Goal: Information Seeking & Learning: Learn about a topic

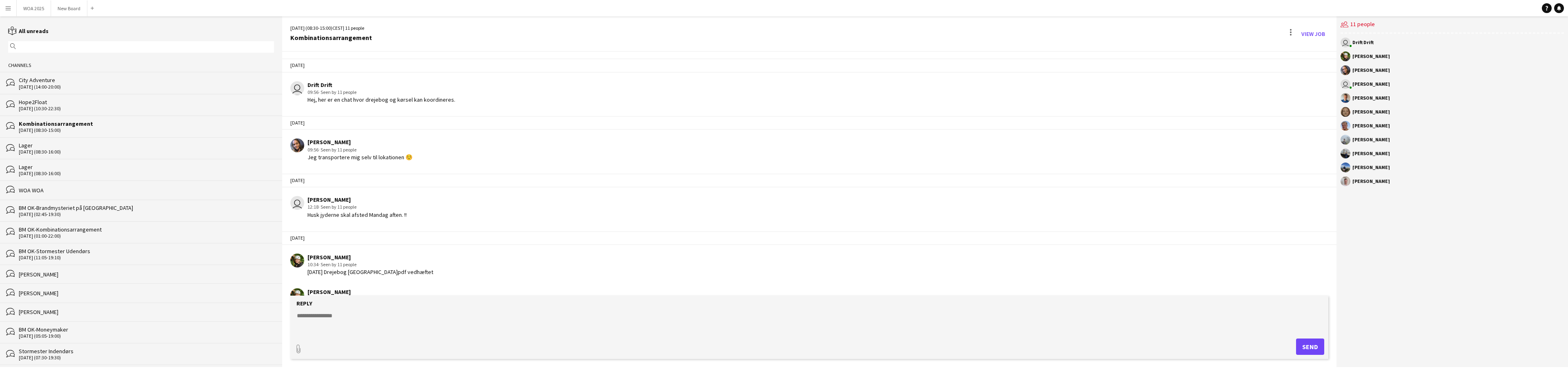
scroll to position [585, 0]
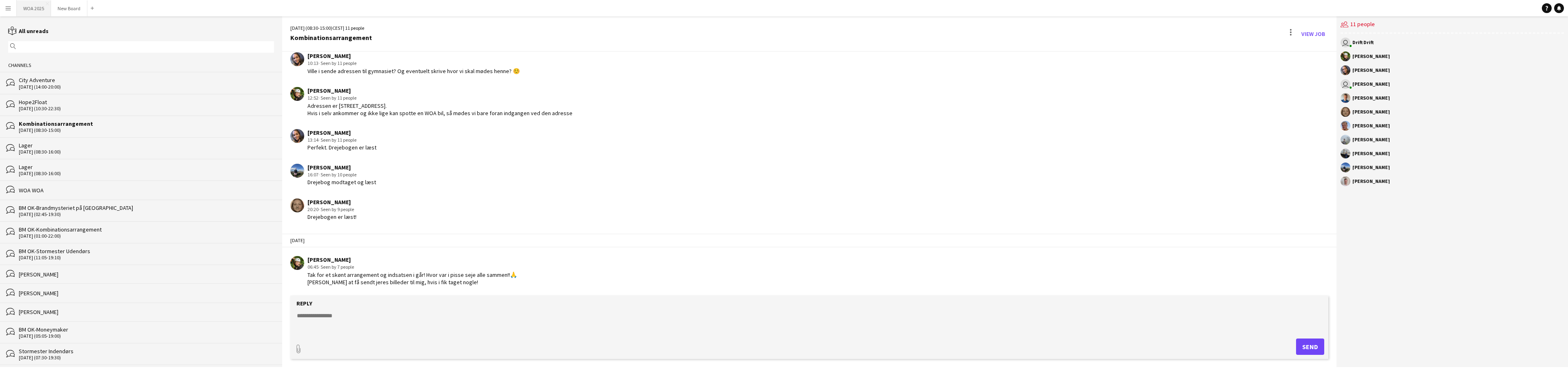
click at [32, 5] on button "WOA 2025 Close" at bounding box center [34, 9] width 34 height 16
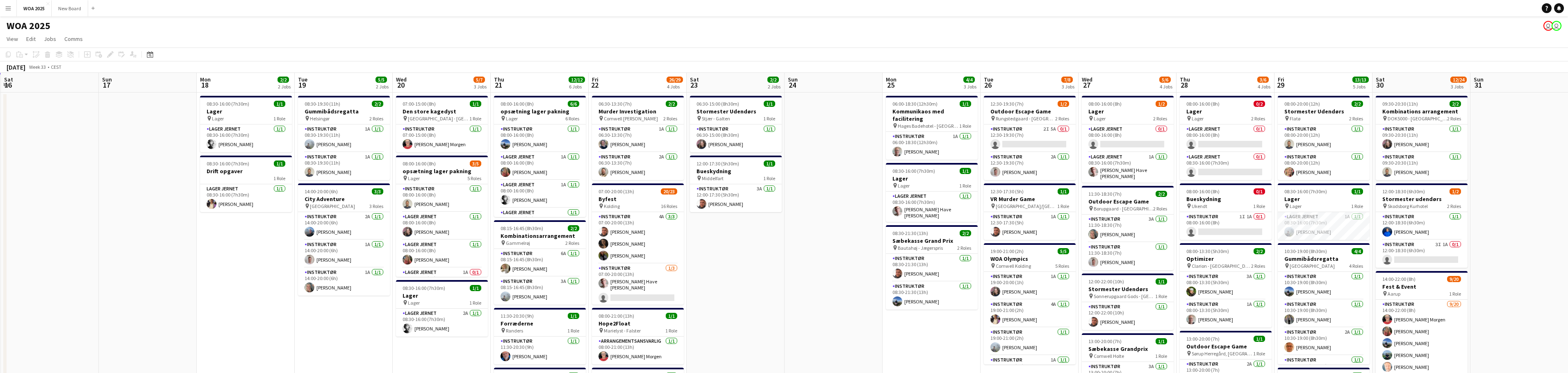
scroll to position [0, 261]
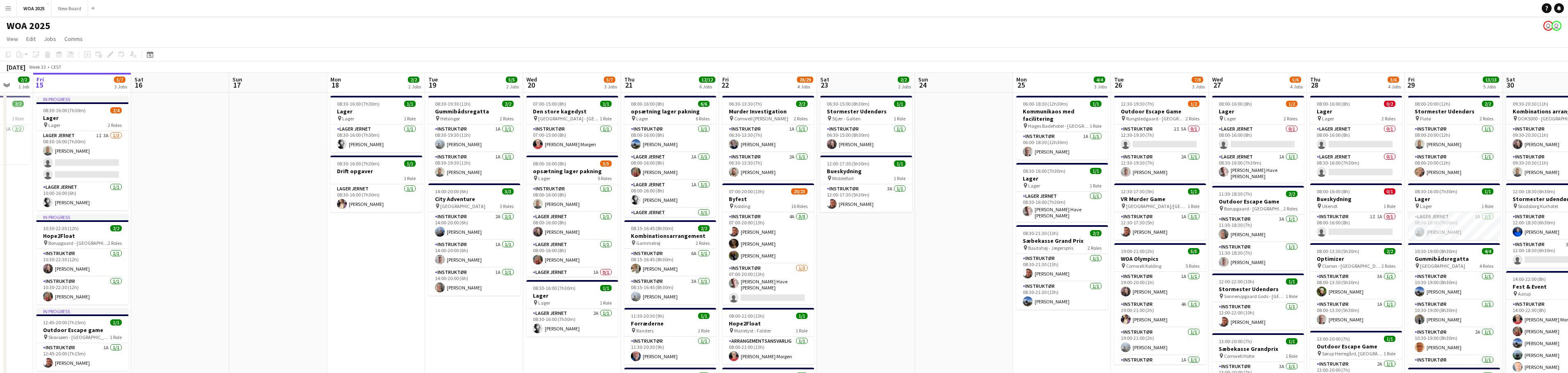
drag, startPoint x: 968, startPoint y: 252, endPoint x: 764, endPoint y: 237, distance: 204.6
click at [764, 237] on app-calendar-viewport "Tue 12 9/9 1 Job Wed 13 2/2 2 Jobs Thu 14 2/2 1 Job Fri 15 5/7 3 Jobs Sat 16 Su…" at bounding box center [784, 322] width 1568 height 498
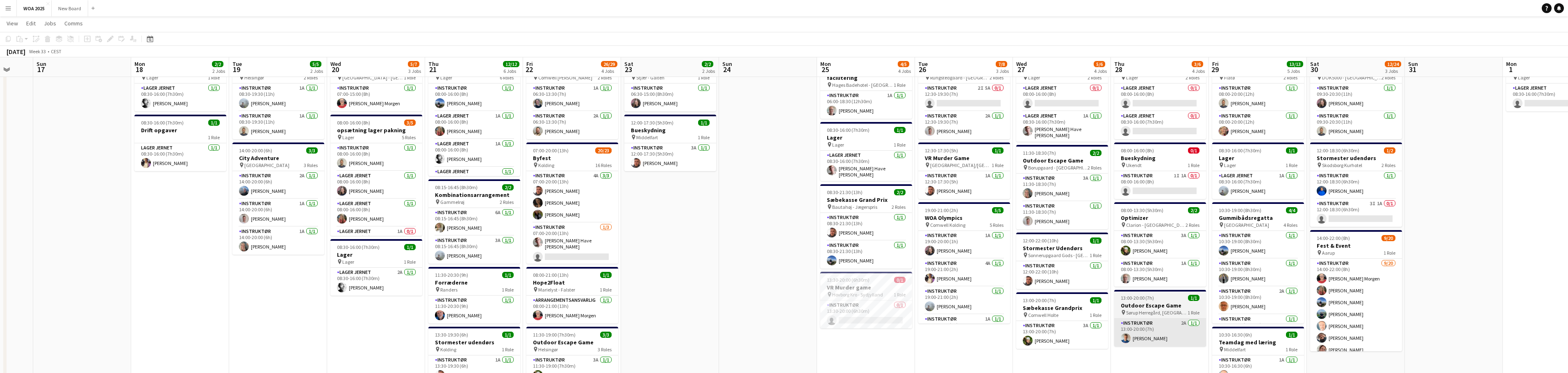
scroll to position [40, 0]
click at [1145, 340] on app-card-role "Instruktør 2A [DATE] 13:00-20:00 (7h) [PERSON_NAME]" at bounding box center [1160, 332] width 92 height 28
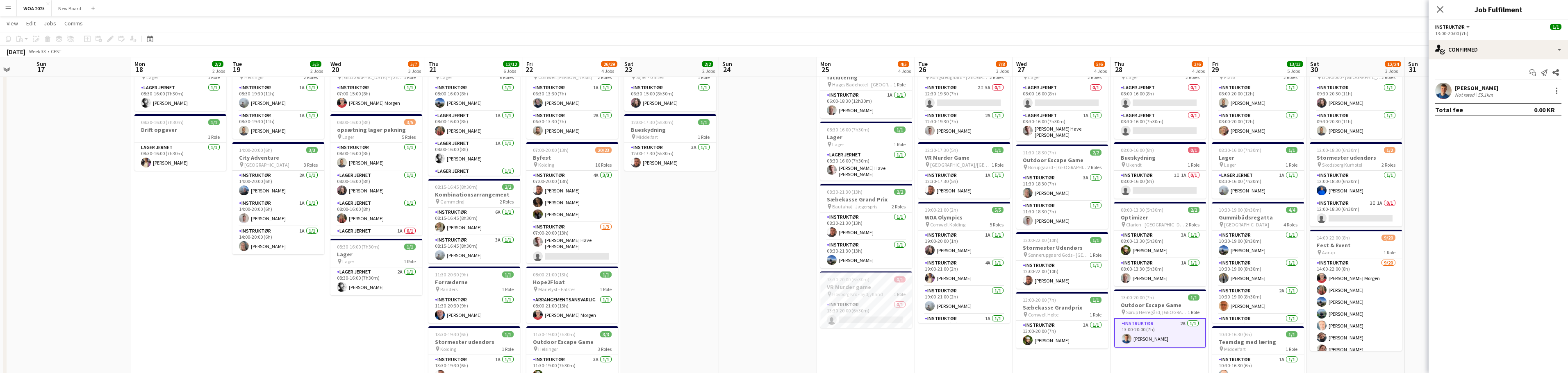
click at [1498, 88] on div "[PERSON_NAME]" at bounding box center [1476, 88] width 43 height 7
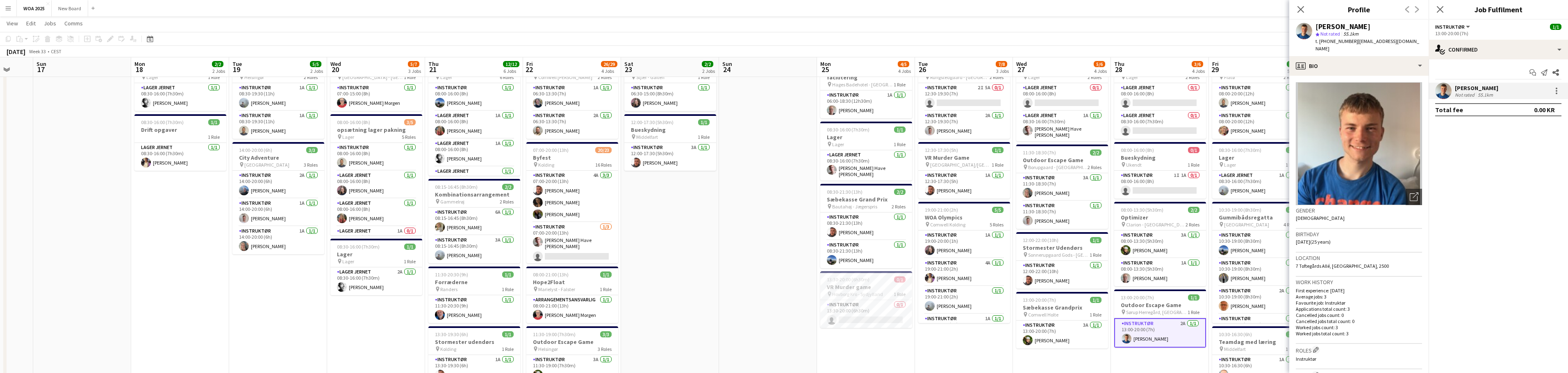
drag, startPoint x: 1371, startPoint y: 27, endPoint x: 1313, endPoint y: 28, distance: 58.0
click at [1313, 28] on div "[PERSON_NAME] star Not rated 55.1km t. [PHONE_NUMBER] | [EMAIL_ADDRESS][DOMAIN_…" at bounding box center [1359, 38] width 139 height 37
drag, startPoint x: 1384, startPoint y: 42, endPoint x: 1310, endPoint y: 31, distance: 74.8
click at [1310, 31] on div "[PERSON_NAME] star Not rated 55.1km t. [PHONE_NUMBER] | [EMAIL_ADDRESS][DOMAIN_…" at bounding box center [1359, 38] width 139 height 37
copy div "[PERSON_NAME] star Not rated 55.1km t. [PHONE_NUMBER] | [EMAIL_ADDRESS][DOMAIN_…"
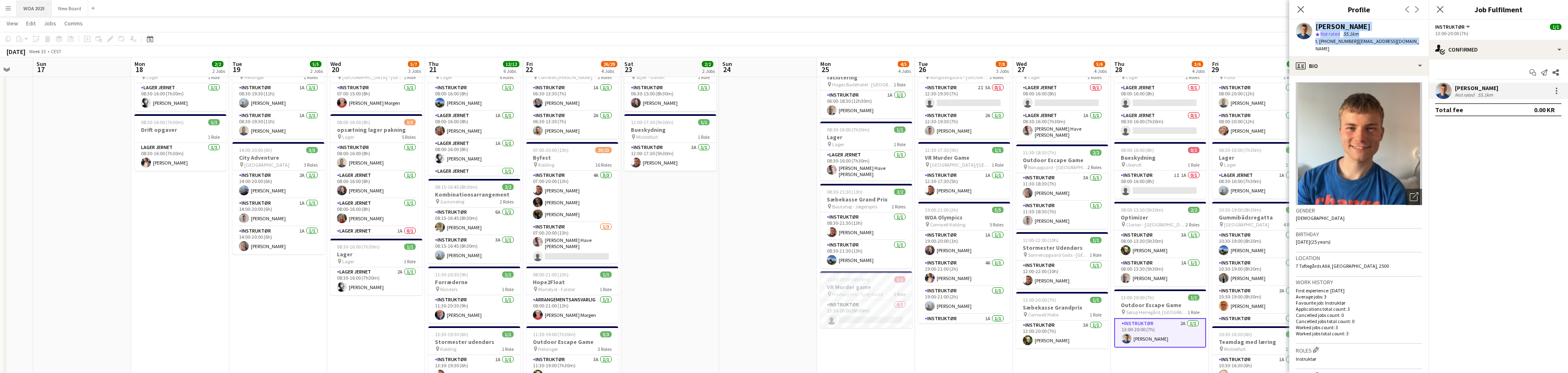
click at [38, 12] on button "WOA 2025 Close" at bounding box center [34, 9] width 35 height 16
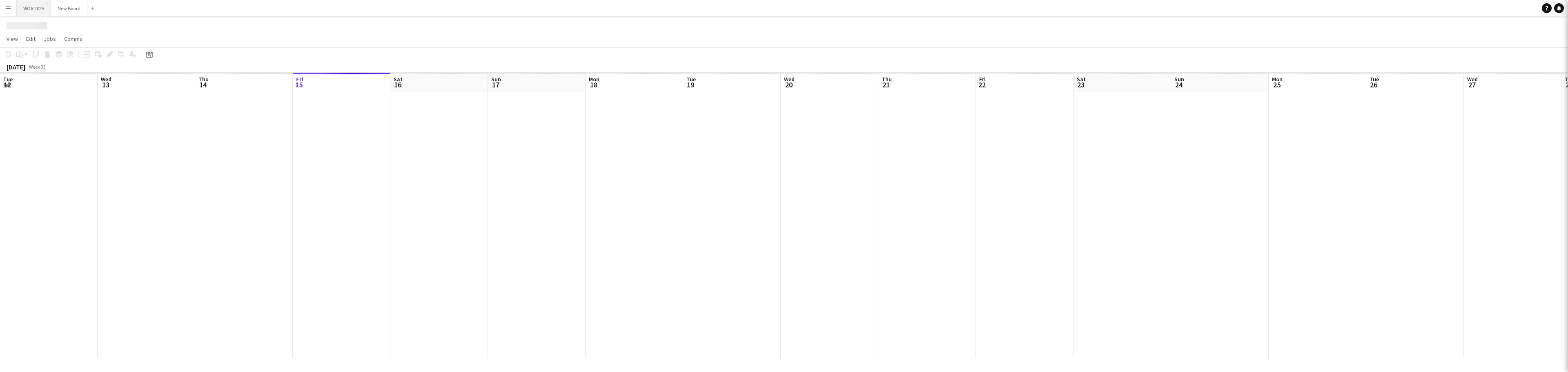
scroll to position [0, 195]
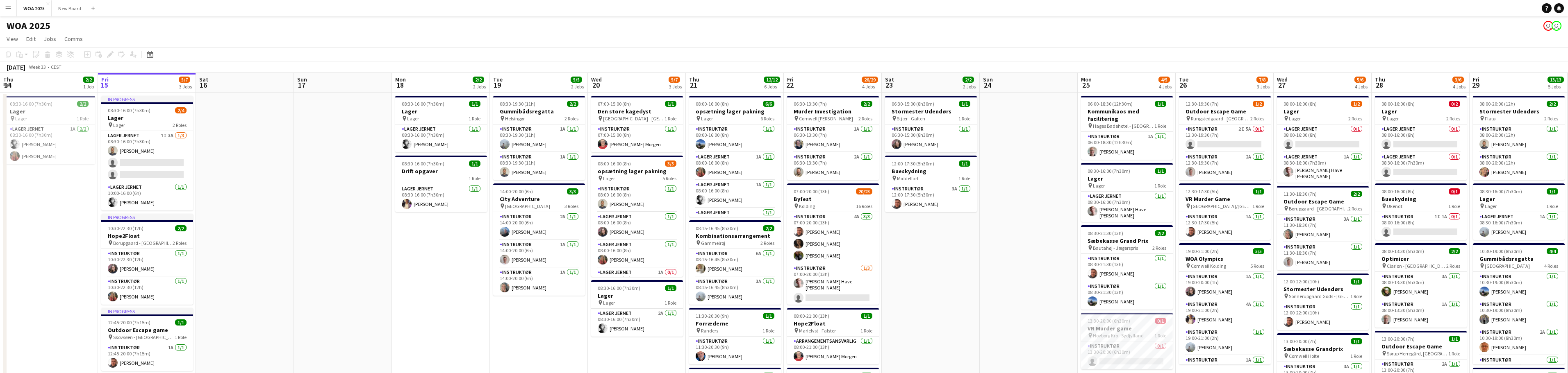
click at [11, 8] on app-icon "Menu" at bounding box center [8, 8] width 7 height 7
click at [101, 47] on link "My Workforce" at bounding box center [124, 45] width 82 height 16
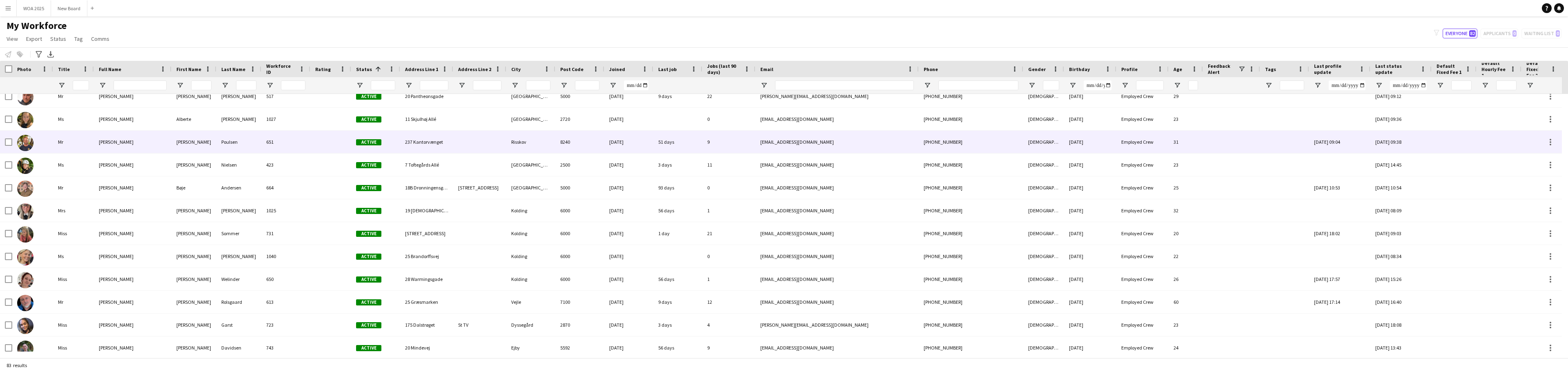
scroll to position [9, 0]
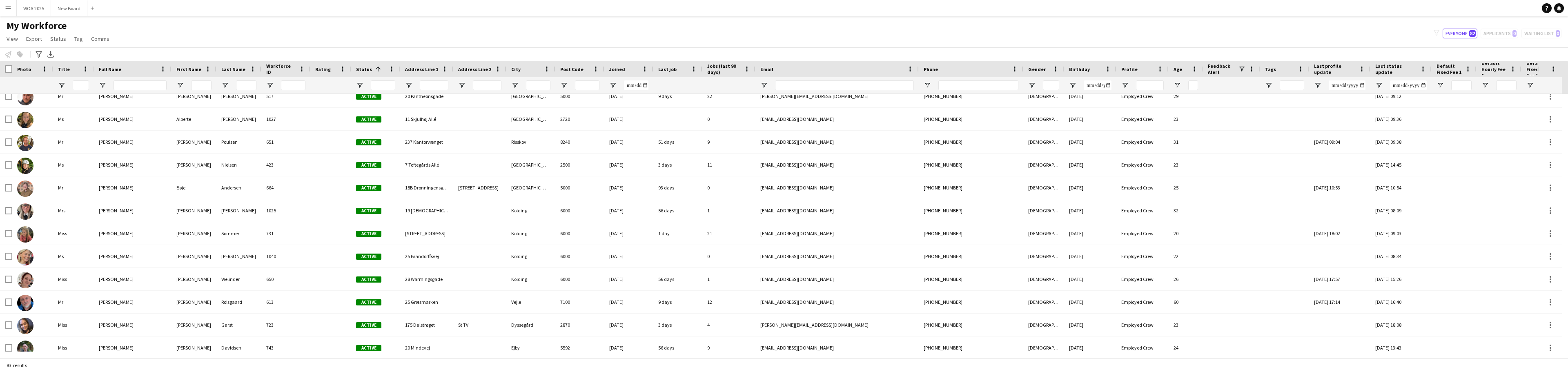
click at [279, 69] on span "Workforce ID" at bounding box center [281, 69] width 29 height 12
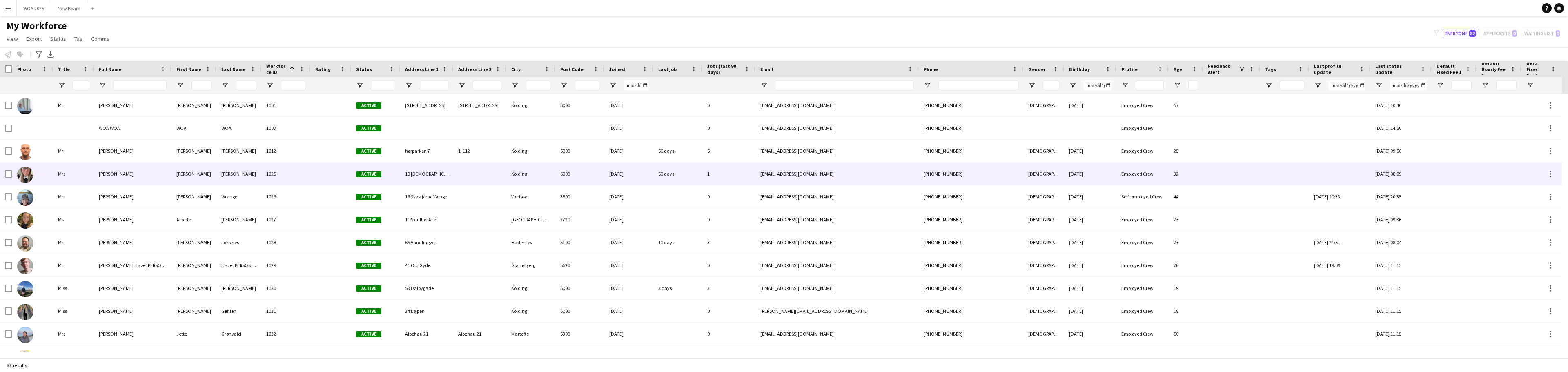
scroll to position [46, 0]
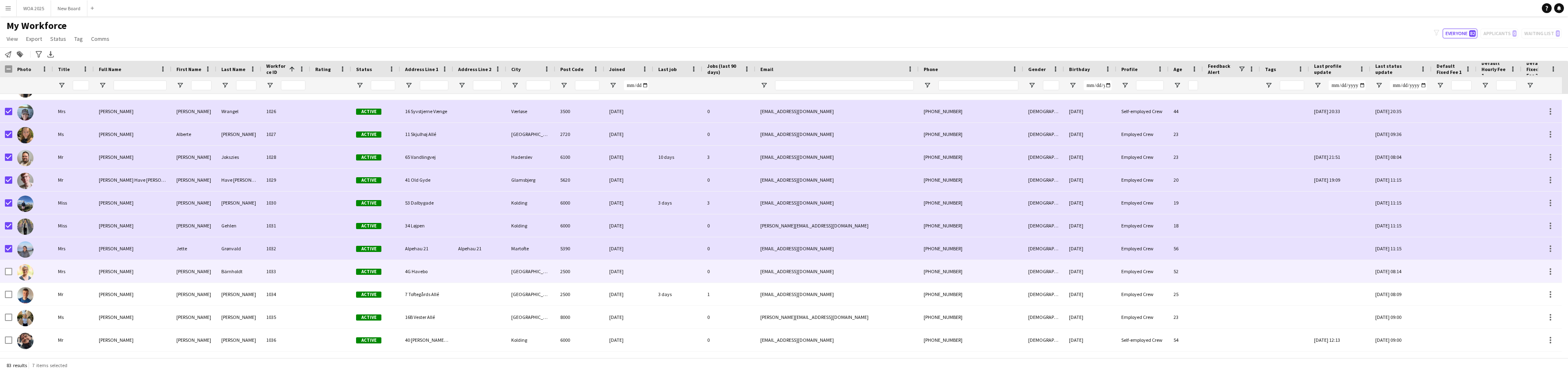
click at [12, 271] on div at bounding box center [32, 271] width 41 height 23
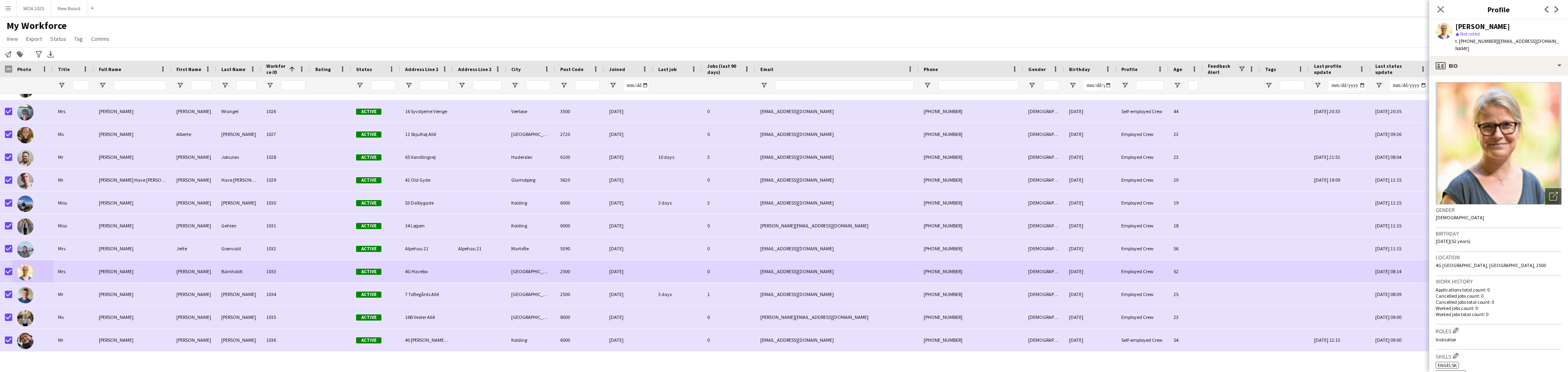
click at [1106, 41] on div "My Workforce View Views Default view New view Update view Delete view Edit name…" at bounding box center [784, 33] width 1568 height 28
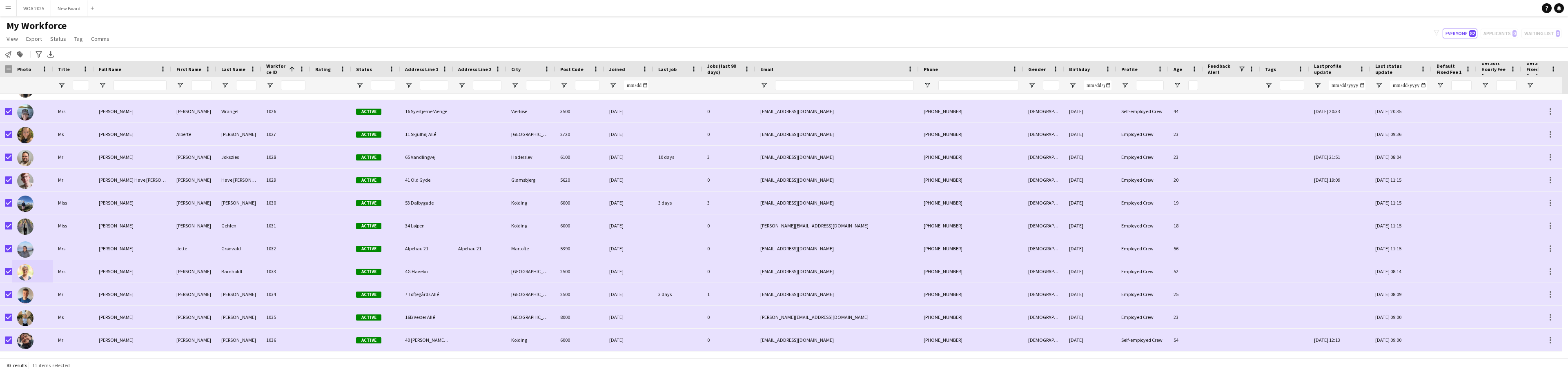
click at [276, 67] on span "Workforce ID" at bounding box center [276, 69] width 19 height 12
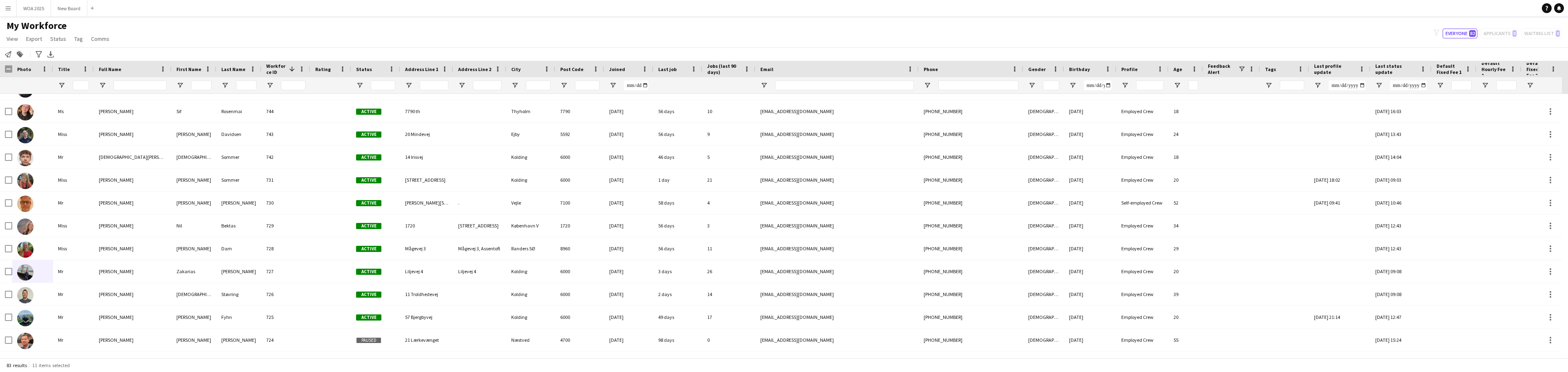
click at [290, 69] on span at bounding box center [292, 69] width 7 height 7
click at [301, 69] on span at bounding box center [302, 69] width 7 height 7
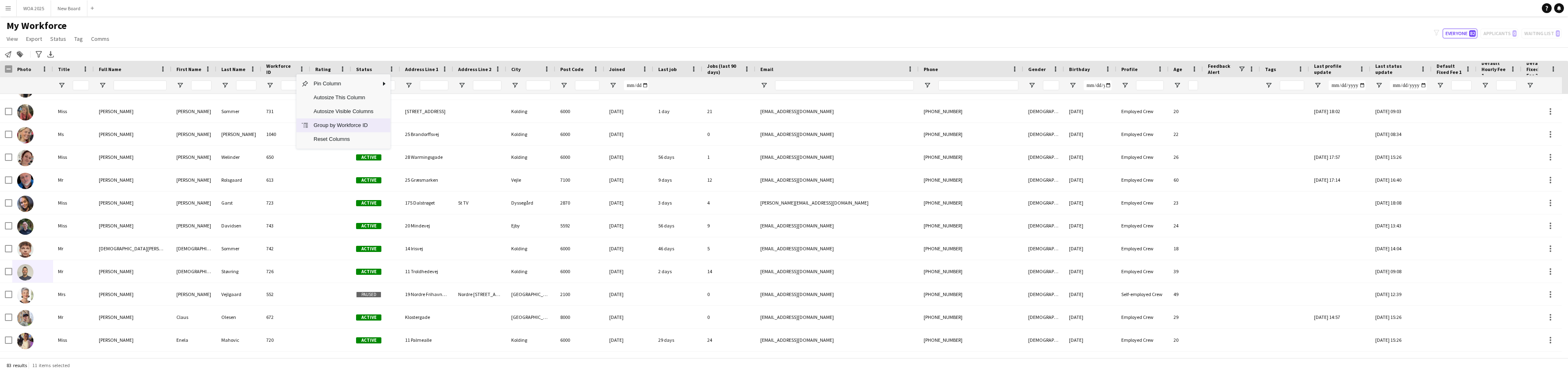
click at [323, 125] on span "Group by Workforce ID" at bounding box center [343, 125] width 69 height 14
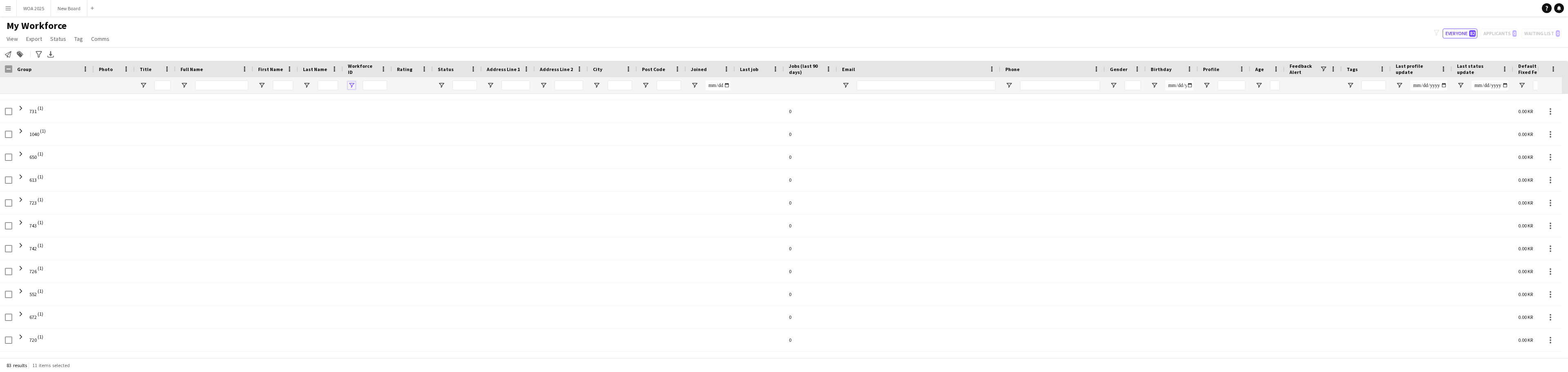
click at [353, 83] on span "Open Filter Menu" at bounding box center [352, 85] width 7 height 7
type input "***"
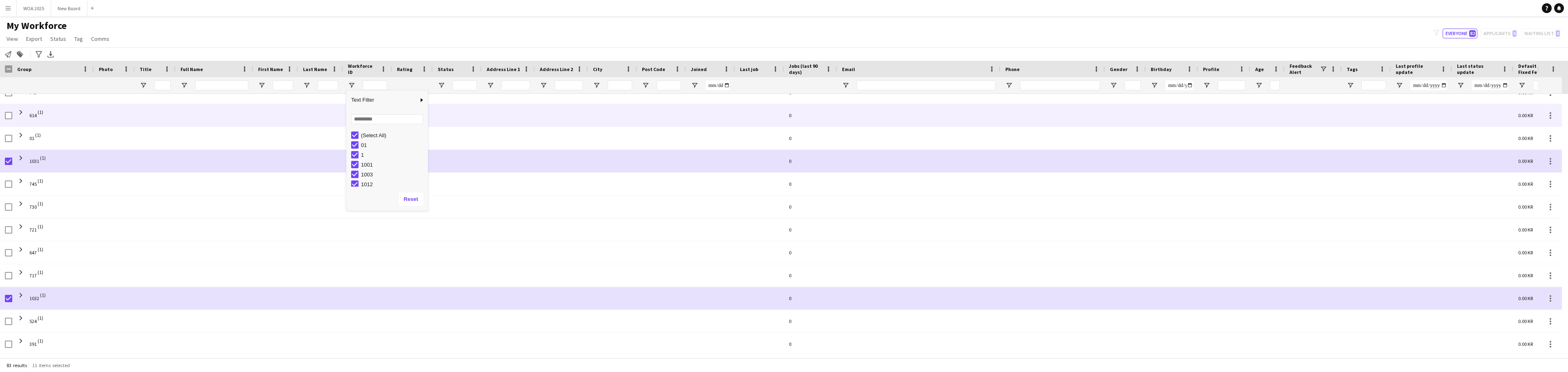
scroll to position [443, 0]
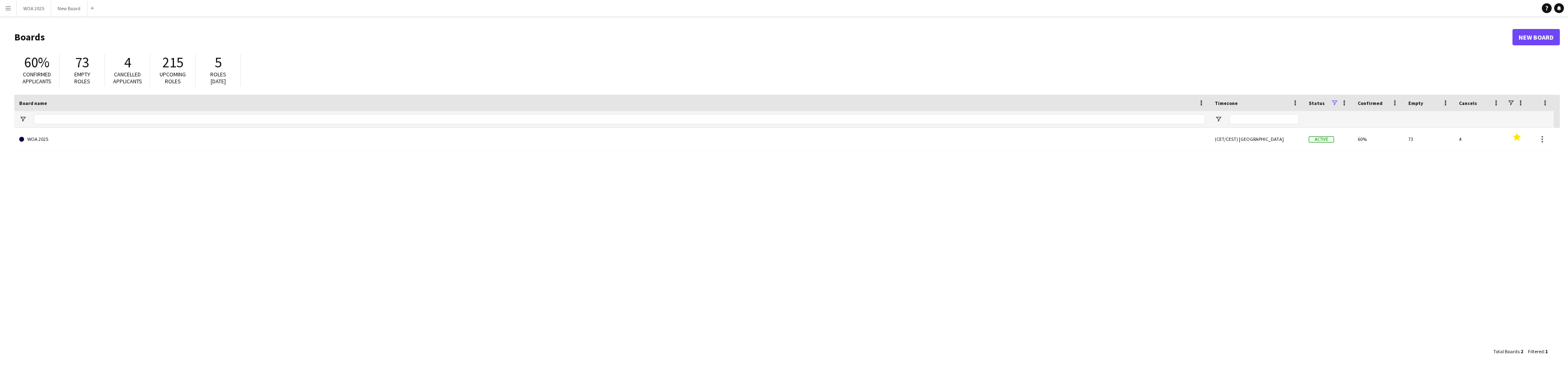
click at [5, 7] on app-icon "Menu" at bounding box center [8, 8] width 7 height 7
click at [98, 43] on link "My Workforce" at bounding box center [124, 44] width 82 height 16
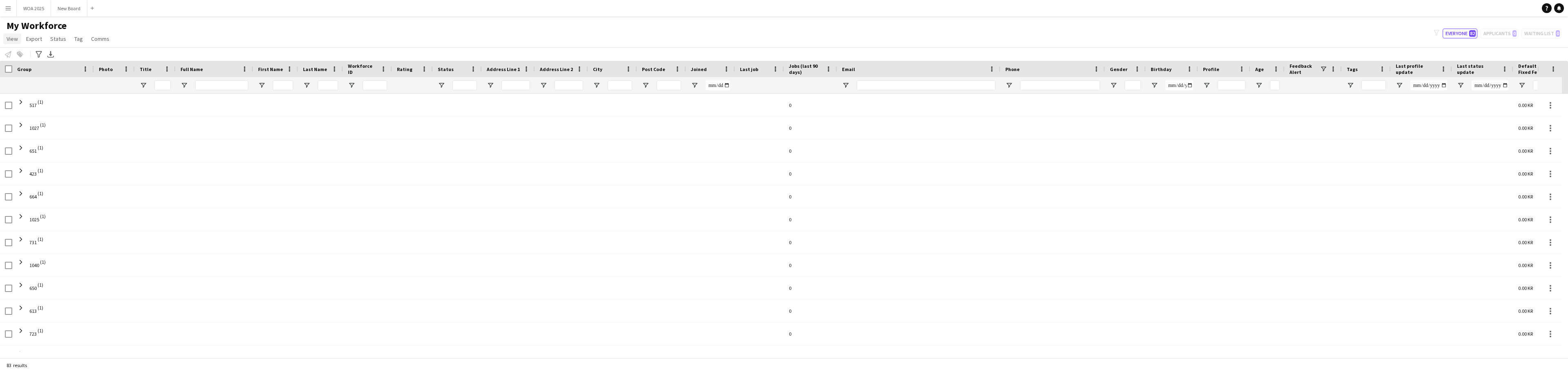
click at [9, 40] on span "View" at bounding box center [12, 39] width 12 height 7
click at [89, 59] on span "Default view" at bounding box center [83, 60] width 30 height 7
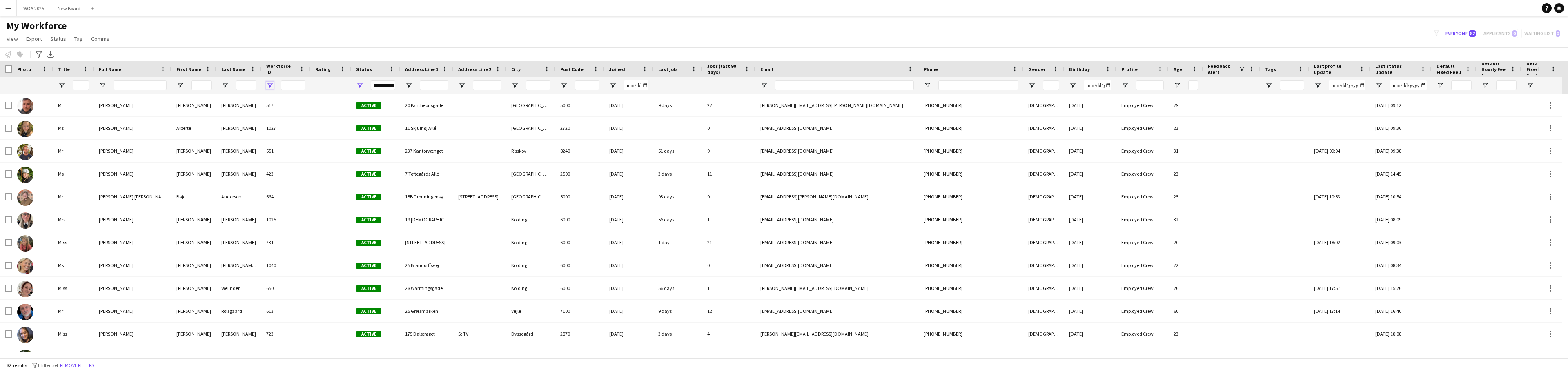
click at [270, 85] on span "Open Filter Menu" at bounding box center [270, 85] width 7 height 7
click at [301, 69] on span at bounding box center [302, 69] width 7 height 7
click at [290, 69] on span "Workforce ID" at bounding box center [281, 69] width 29 height 12
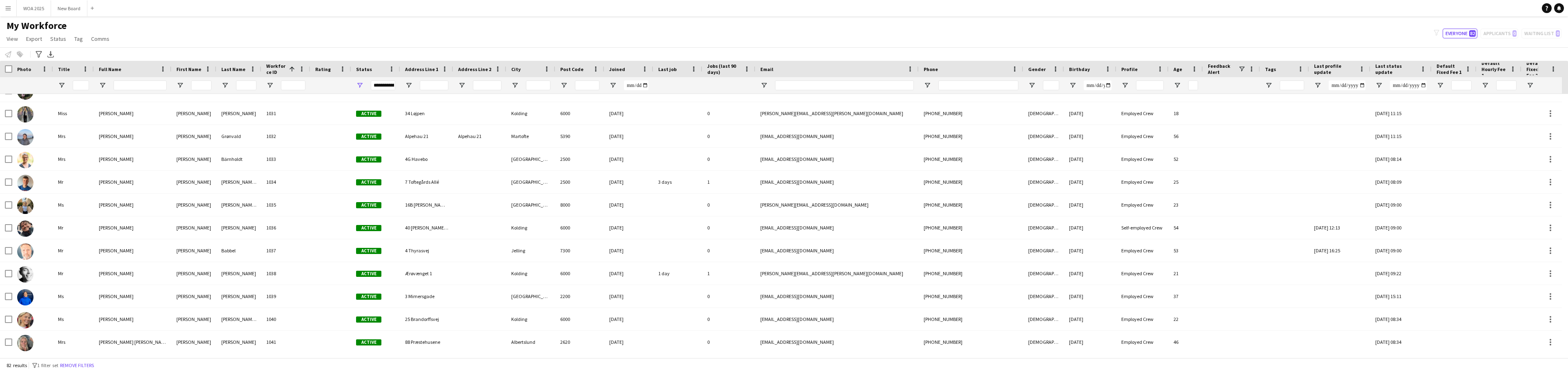
click at [619, 37] on div "My Workforce View Views Default view New view Update view Delete view Edit name…" at bounding box center [784, 33] width 1568 height 28
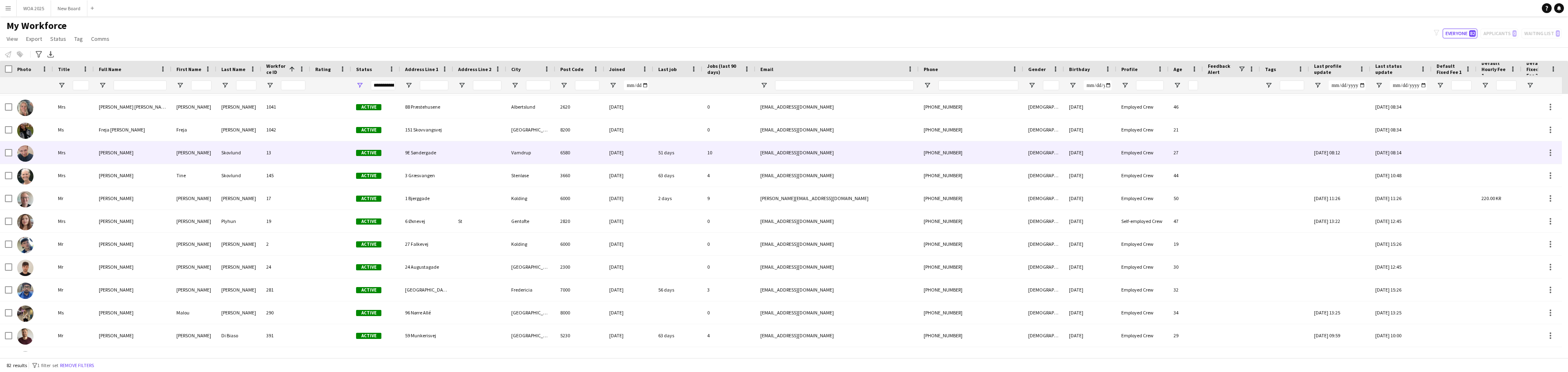
scroll to position [479, 0]
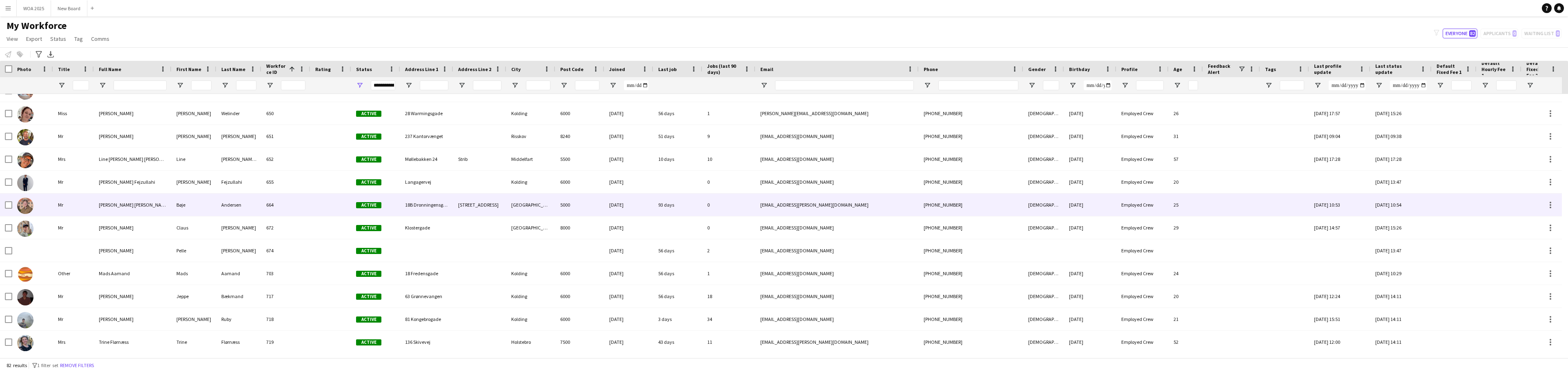
click at [345, 211] on div at bounding box center [331, 205] width 41 height 23
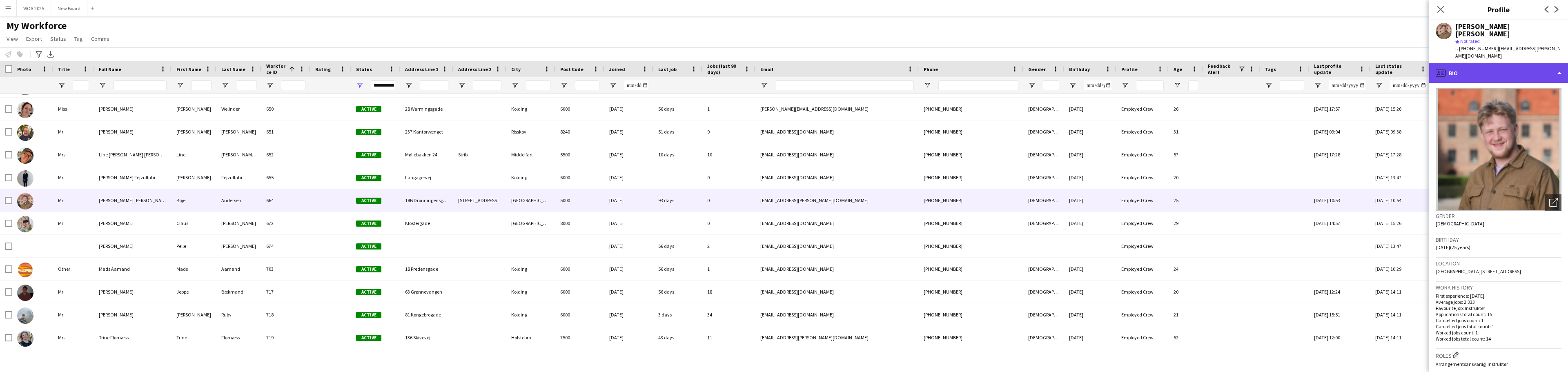
click at [1556, 63] on div "profile Bio" at bounding box center [1499, 73] width 139 height 19
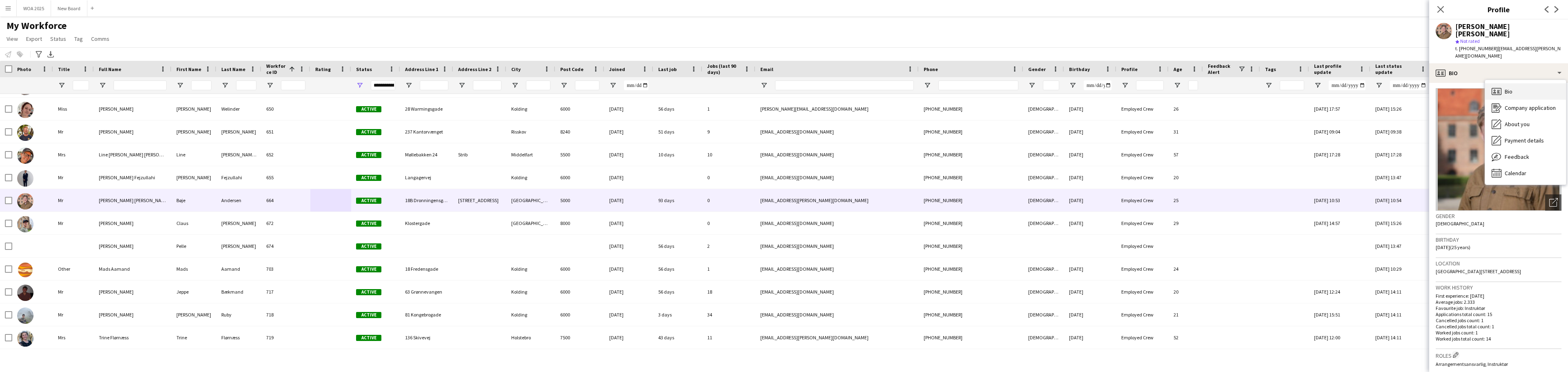
click at [1507, 88] on span "Bio" at bounding box center [1508, 91] width 8 height 7
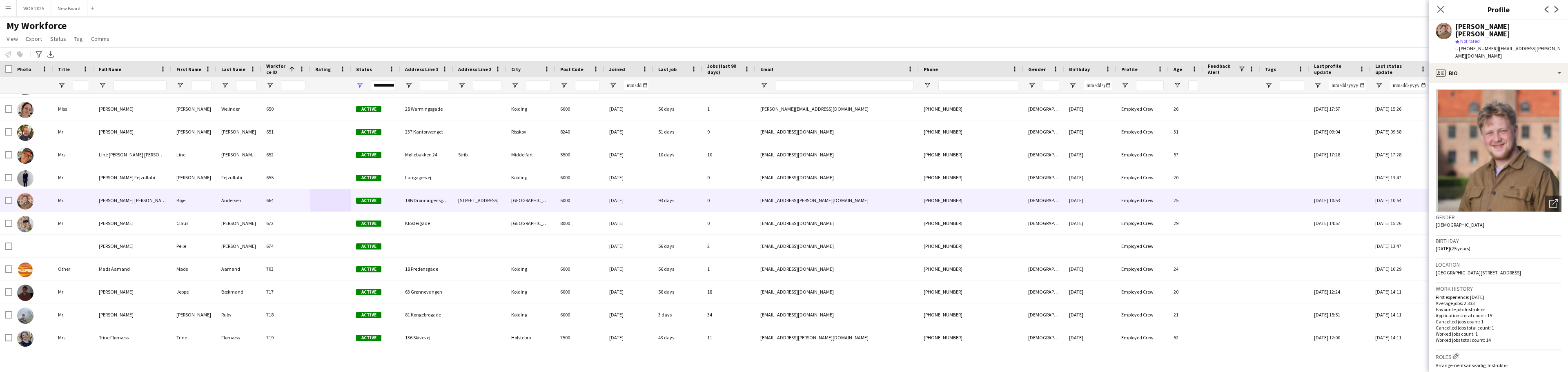
click at [1487, 26] on div "[PERSON_NAME]" at bounding box center [1508, 30] width 106 height 15
click at [1473, 26] on div "[PERSON_NAME]" at bounding box center [1508, 30] width 106 height 15
click at [1453, 63] on div "profile Bio" at bounding box center [1499, 73] width 139 height 19
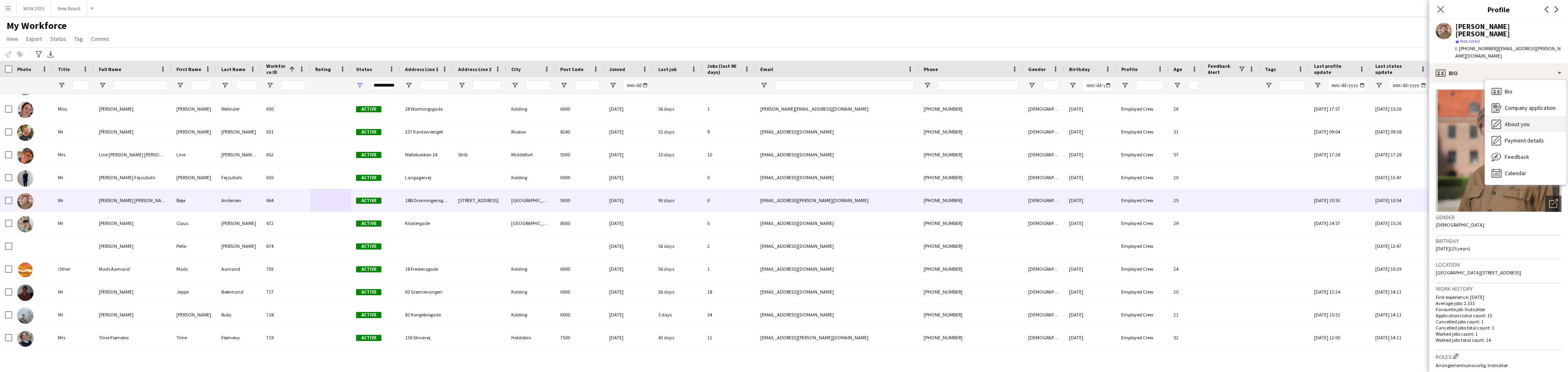
click at [1520, 121] on span "About you" at bounding box center [1517, 124] width 25 height 7
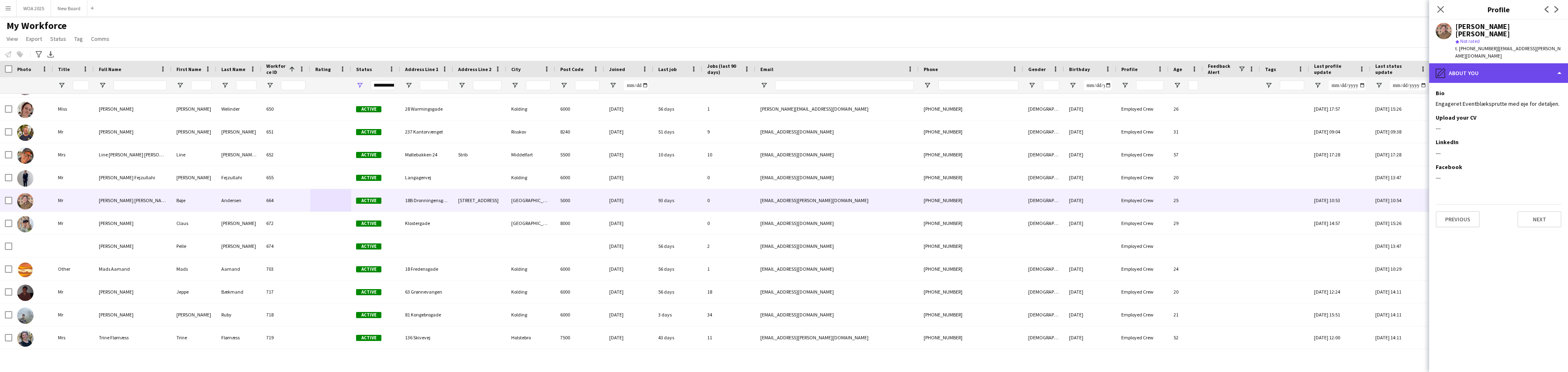
click at [1561, 63] on div "pencil4 About you" at bounding box center [1499, 73] width 139 height 19
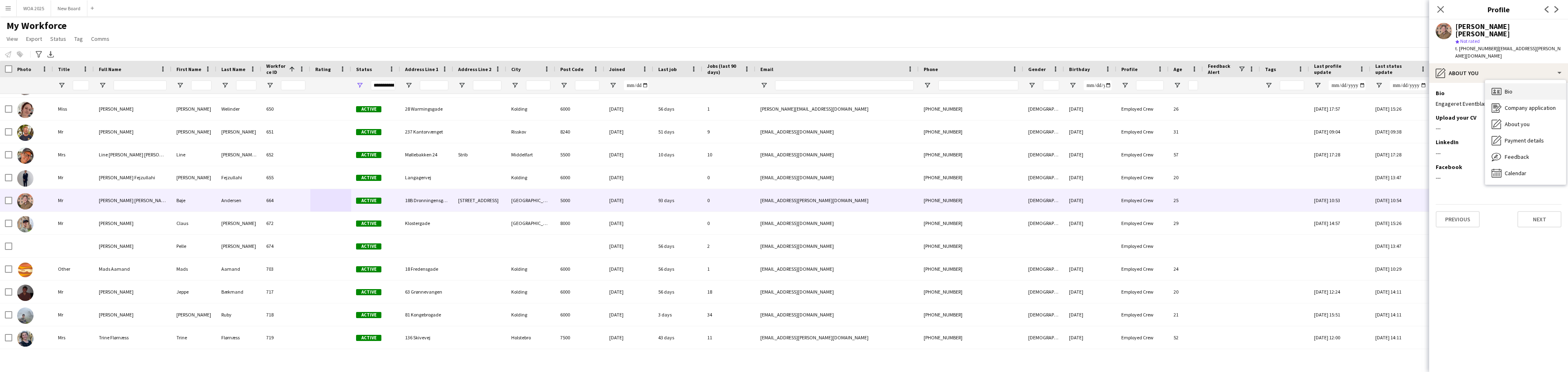
click at [1510, 88] on span "Bio" at bounding box center [1508, 91] width 8 height 7
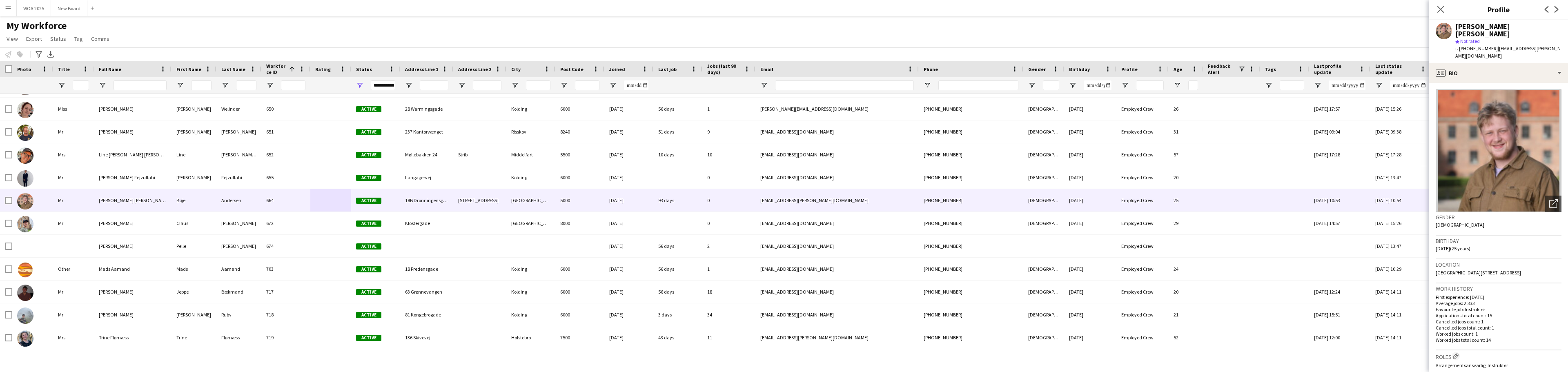
click at [1475, 26] on div "[PERSON_NAME]" at bounding box center [1508, 30] width 106 height 15
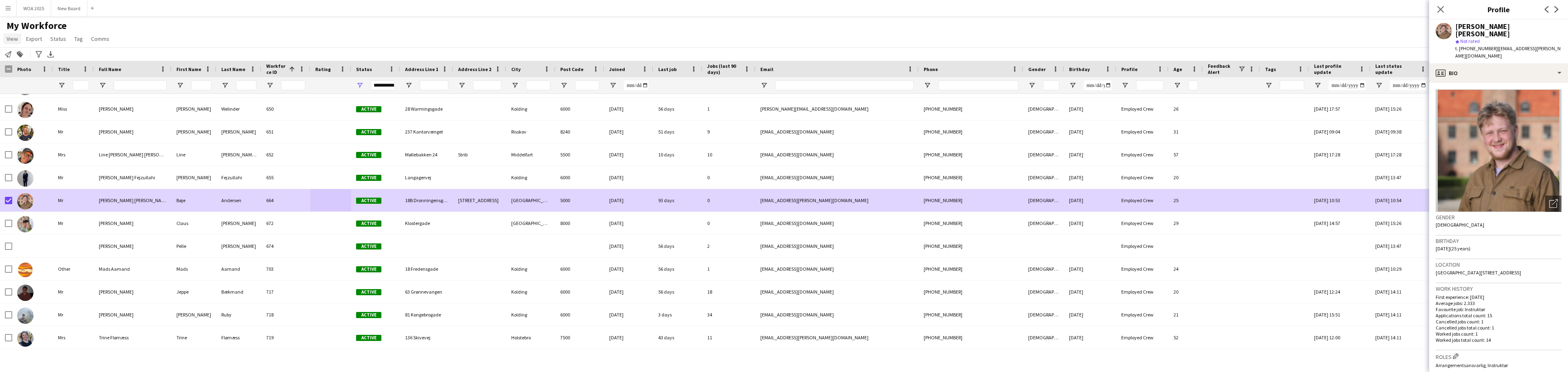
click at [7, 40] on span "View" at bounding box center [12, 39] width 12 height 7
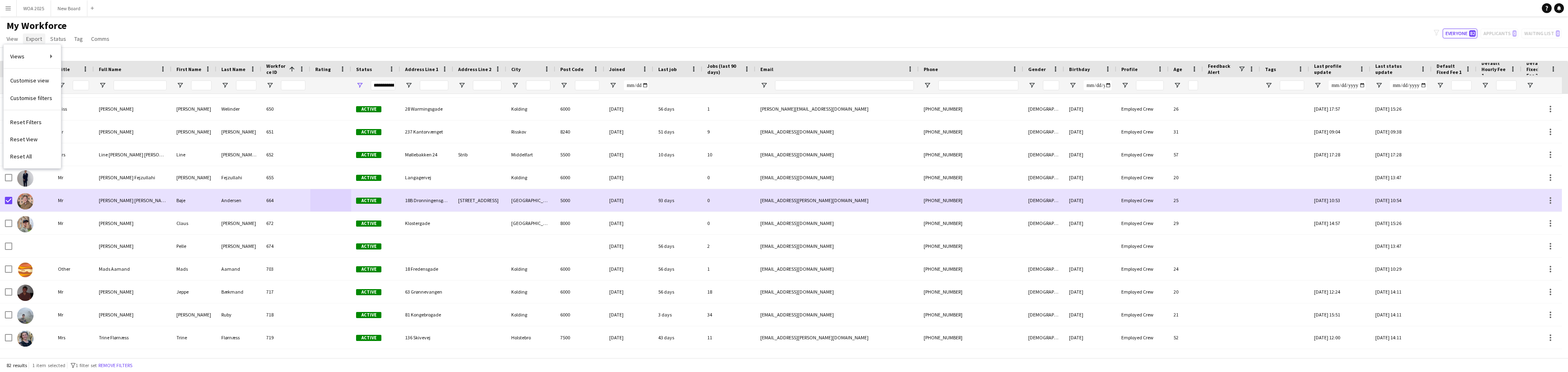
click at [39, 41] on span "Export" at bounding box center [34, 39] width 16 height 7
click at [55, 39] on span "Status" at bounding box center [58, 39] width 16 height 7
click at [78, 39] on span "Tag" at bounding box center [79, 39] width 9 height 7
click at [99, 39] on span "Comms" at bounding box center [100, 39] width 18 height 7
click at [9, 40] on span "View" at bounding box center [12, 39] width 12 height 7
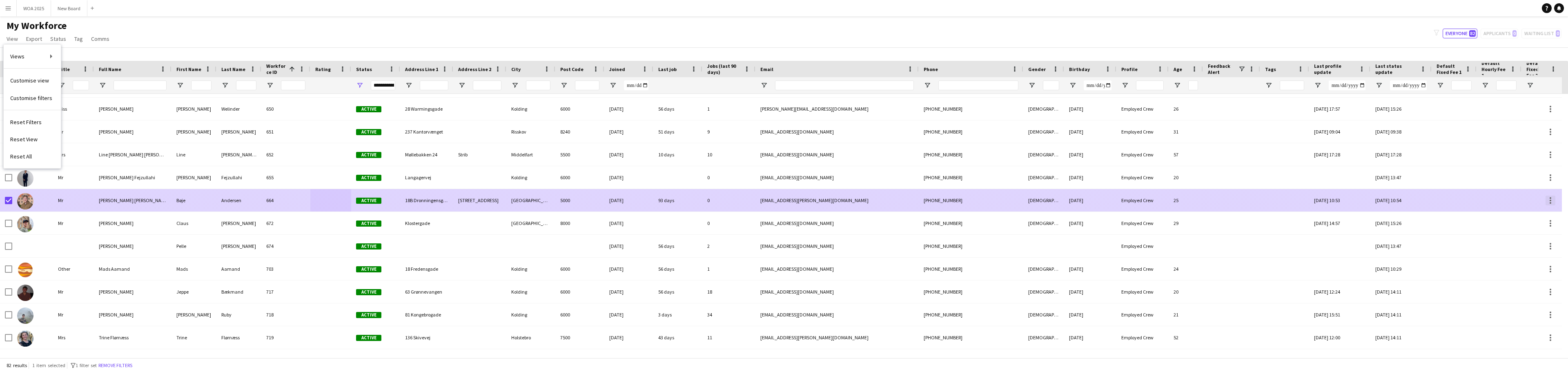
click at [1551, 200] on div at bounding box center [1550, 200] width 2 height 2
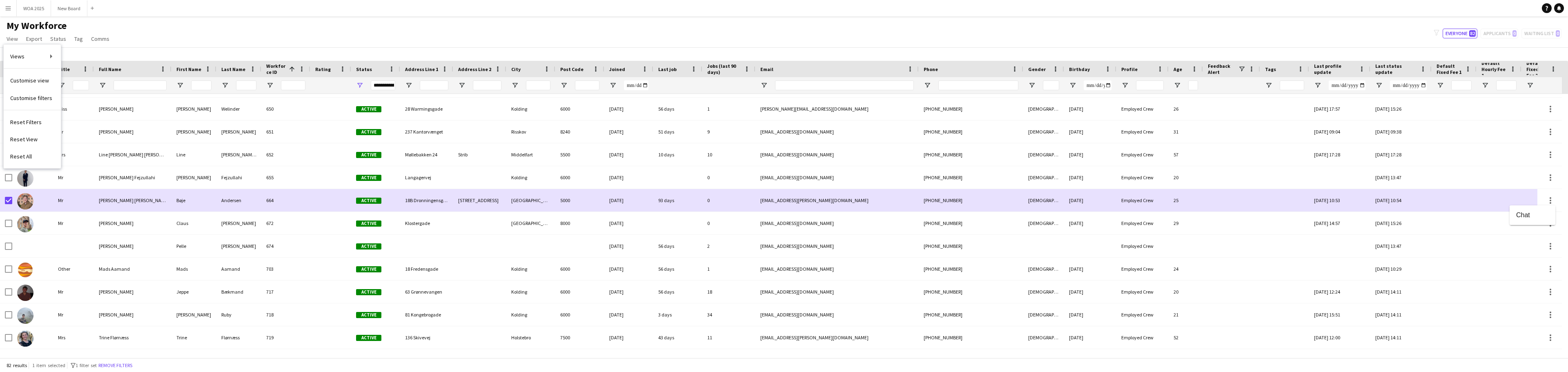
click at [1513, 193] on div at bounding box center [784, 186] width 1568 height 372
click at [8, 8] on app-icon "Menu" at bounding box center [8, 8] width 7 height 7
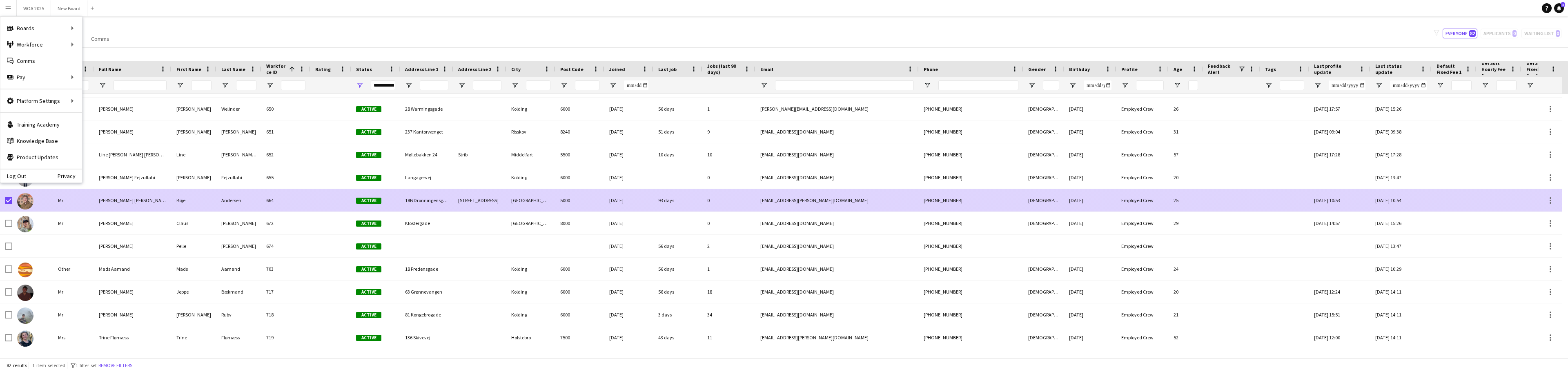
click at [586, 205] on div "5000" at bounding box center [579, 200] width 49 height 23
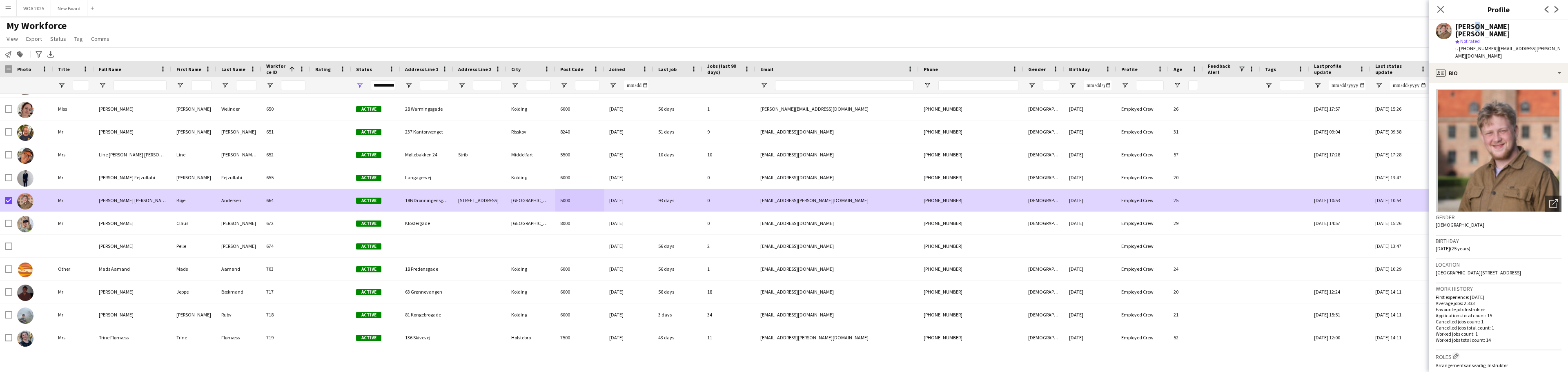
click at [1472, 29] on div "[PERSON_NAME]" at bounding box center [1508, 30] width 106 height 15
click at [24, 12] on button "WOA 2025 Close" at bounding box center [34, 9] width 34 height 16
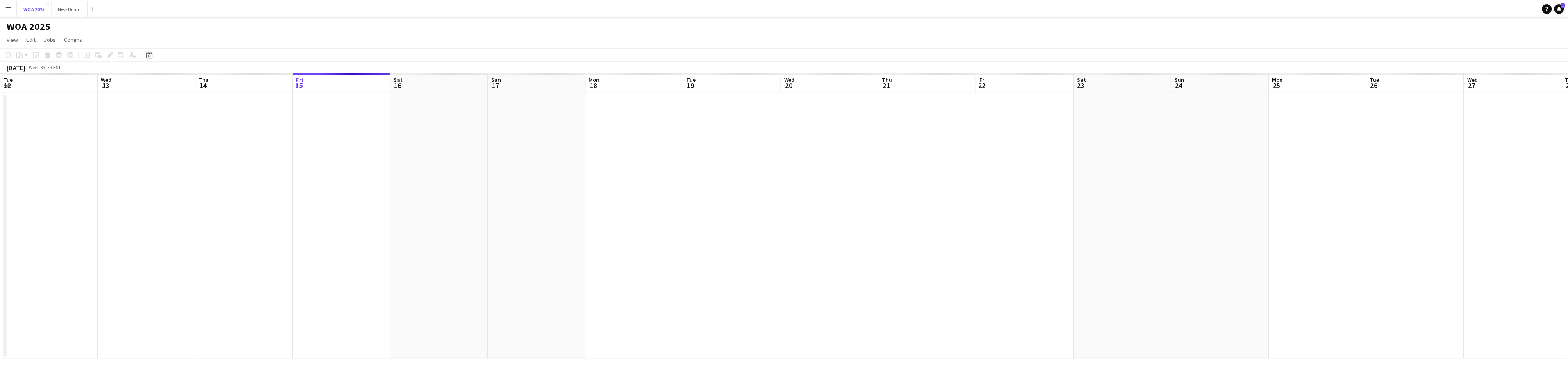
scroll to position [0, 196]
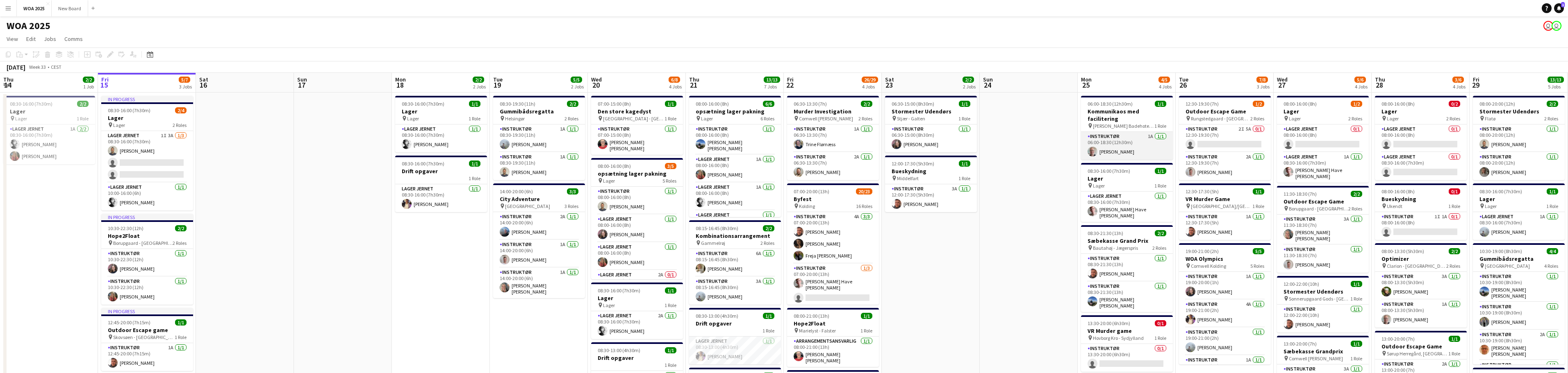
click at [1102, 147] on app-card-role "Instruktør 1A 1/1 06:00-18:30 (12h30m) Rene Sandager" at bounding box center [1127, 146] width 92 height 28
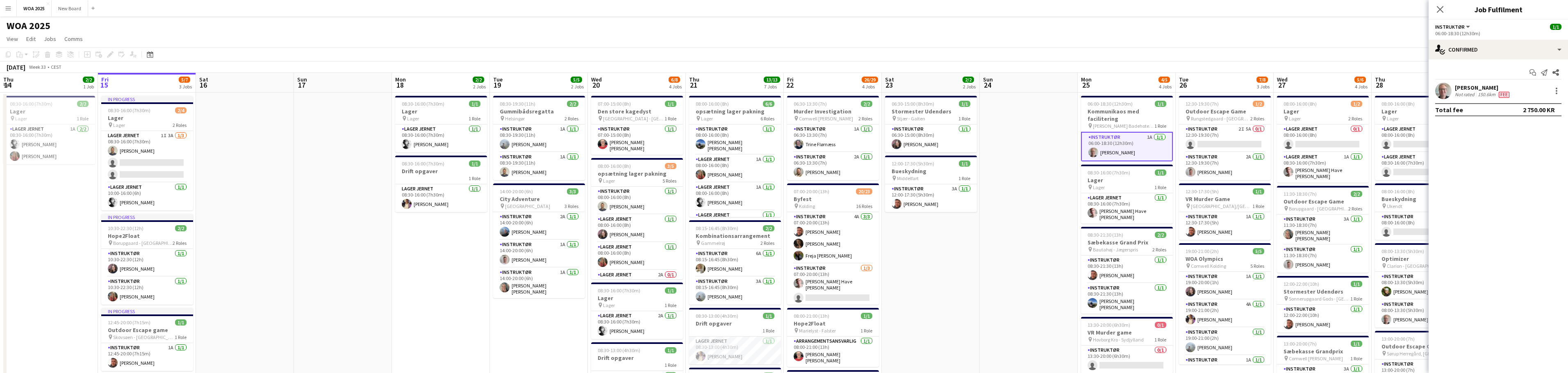
click at [1478, 90] on div "[PERSON_NAME]" at bounding box center [1483, 88] width 56 height 7
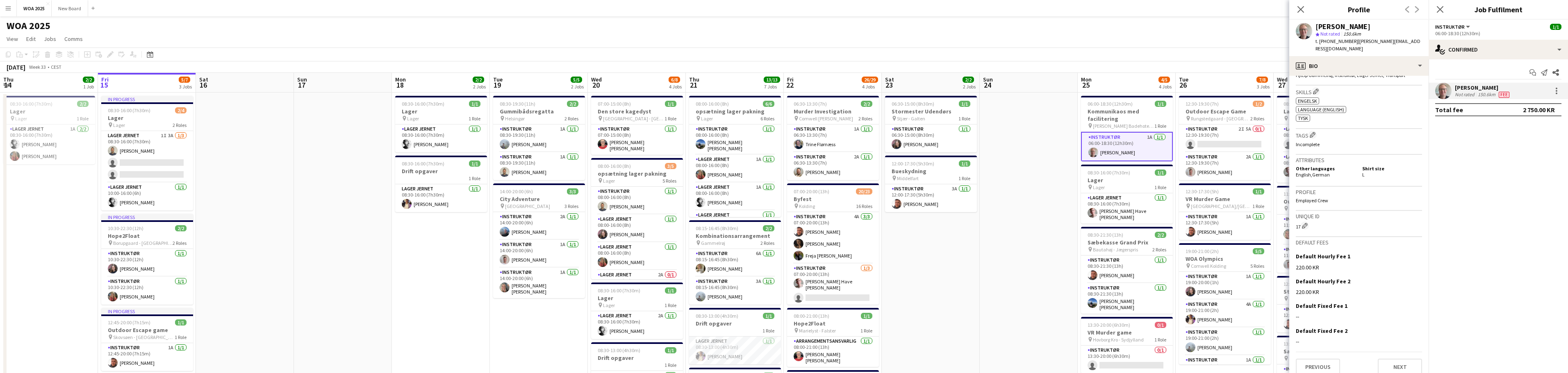
scroll to position [291, 0]
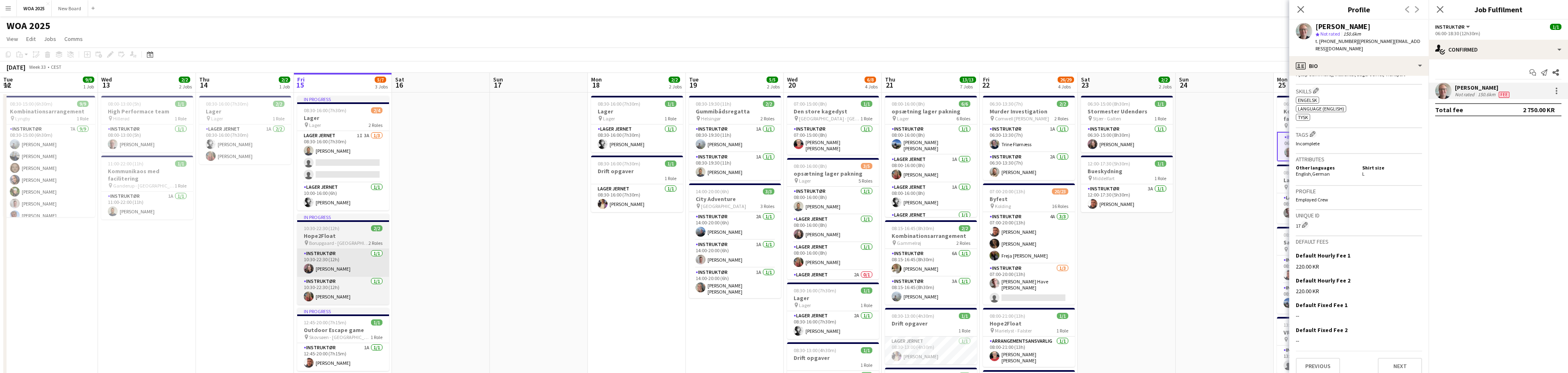
drag, startPoint x: 1084, startPoint y: 259, endPoint x: 493, endPoint y: 270, distance: 591.1
click at [1083, 258] on app-calendar-viewport "Sun 10 Mon 11 Tue 12 9/9 1 Job Wed 13 2/2 2 Jobs Thu 14 2/2 1 Job Fri 15 5/7 3 …" at bounding box center [784, 355] width 1568 height 565
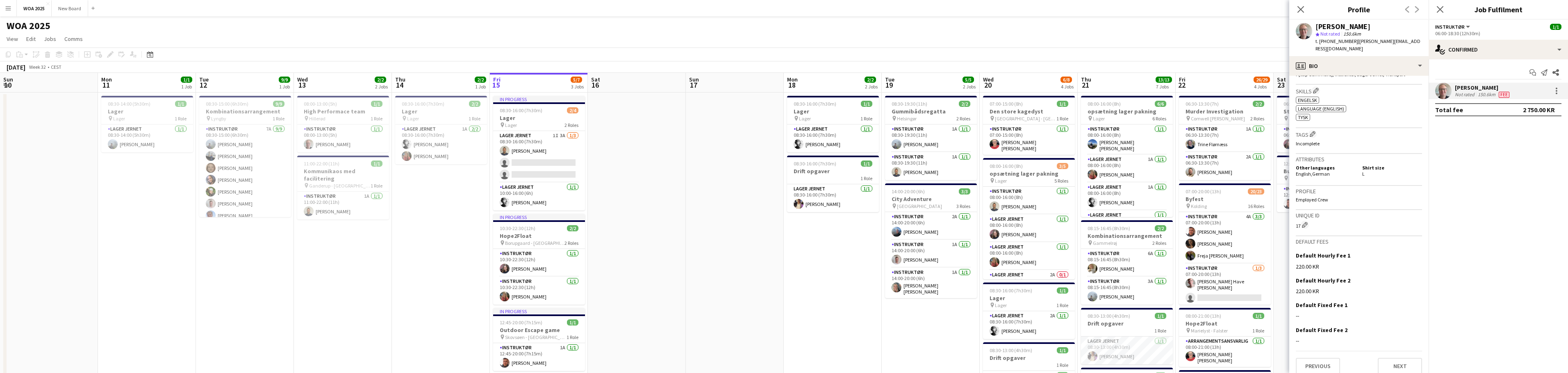
drag, startPoint x: 716, startPoint y: 214, endPoint x: 868, endPoint y: 186, distance: 154.6
click at [868, 187] on app-calendar-viewport "Fri 8 Sat 9 Sun 10 Mon 11 1/1 1 Job Tue 12 9/9 1 Job Wed 13 2/2 2 Jobs Thu 14 2…" at bounding box center [784, 355] width 1568 height 565
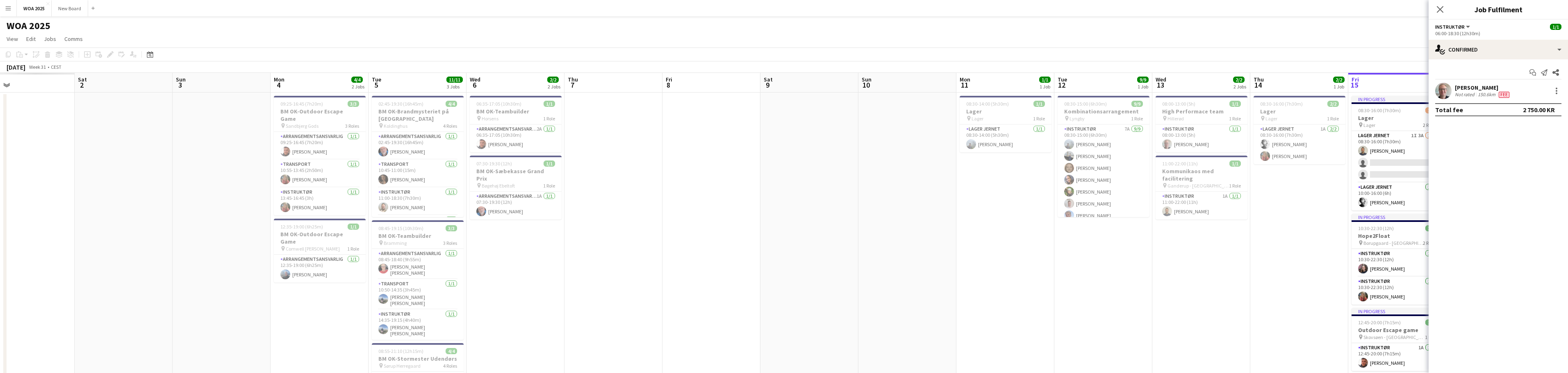
drag, startPoint x: 452, startPoint y: 245, endPoint x: 420, endPoint y: 231, distance: 34.9
click at [967, 165] on app-calendar-viewport "Wed 30 Thu 31 Fri 1 Sat 2 Sun 3 Mon 4 4/4 2 Jobs Tue 5 11/11 3 Jobs Wed 6 2/2 2…" at bounding box center [784, 355] width 1568 height 565
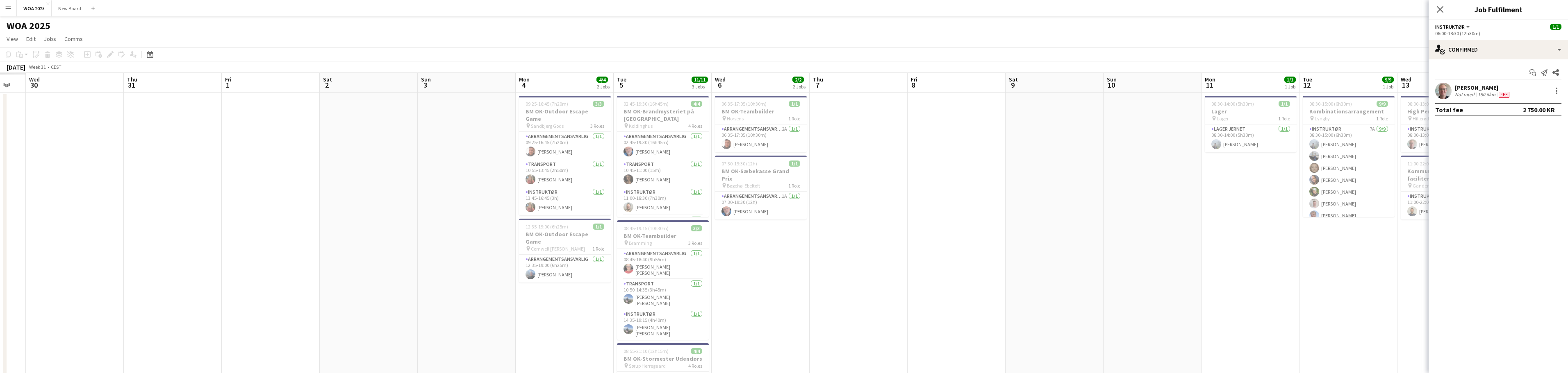
scroll to position [0, 0]
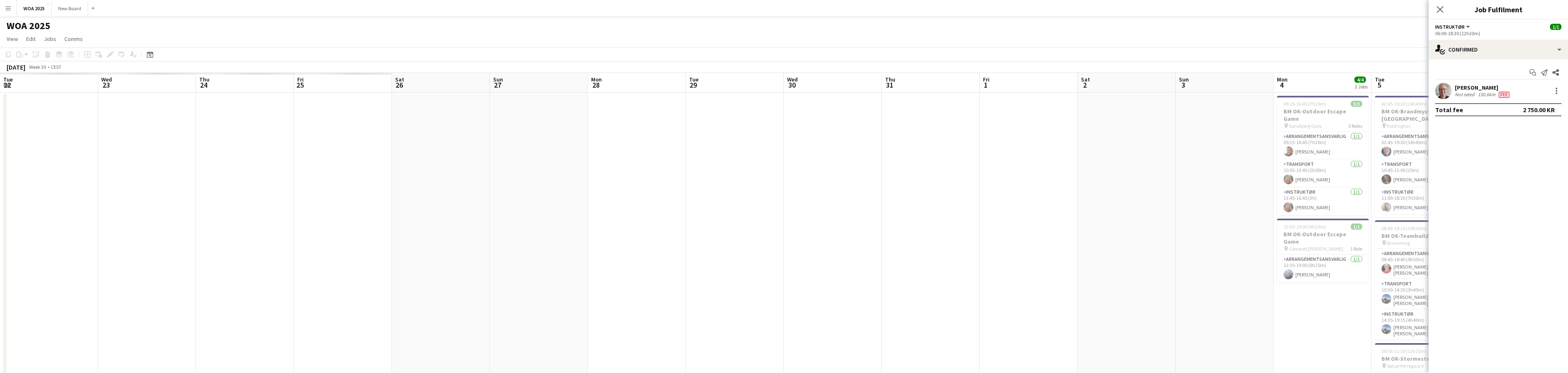
drag, startPoint x: 193, startPoint y: 238, endPoint x: 914, endPoint y: 98, distance: 734.5
click at [914, 99] on app-calendar-viewport "Tue 22 Wed 23 Thu 24 Fri 25 Sat 26 Sun 27 Mon 28 Tue 29 Wed 30 Thu 31 Fri 1 Sat…" at bounding box center [784, 355] width 1568 height 565
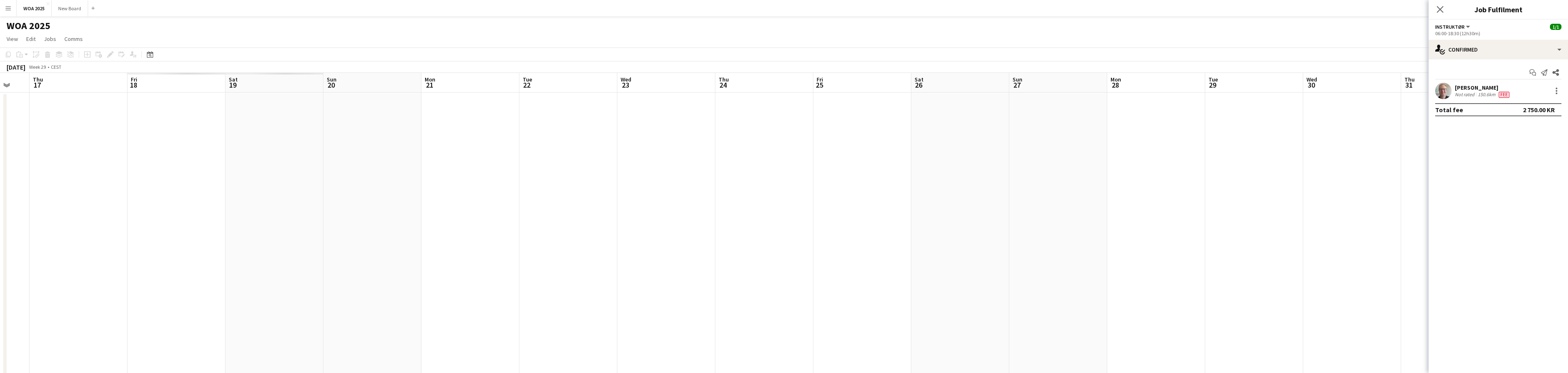
drag, startPoint x: 235, startPoint y: 230, endPoint x: 1002, endPoint y: 106, distance: 777.0
click at [1002, 106] on app-calendar-viewport "Wed 16 Thu 17 Fri 18 Sat 19 Sun 20 Mon 21 Tue 22 Wed 23 Thu 24 Fri 25 Sat 26 Su…" at bounding box center [784, 355] width 1568 height 565
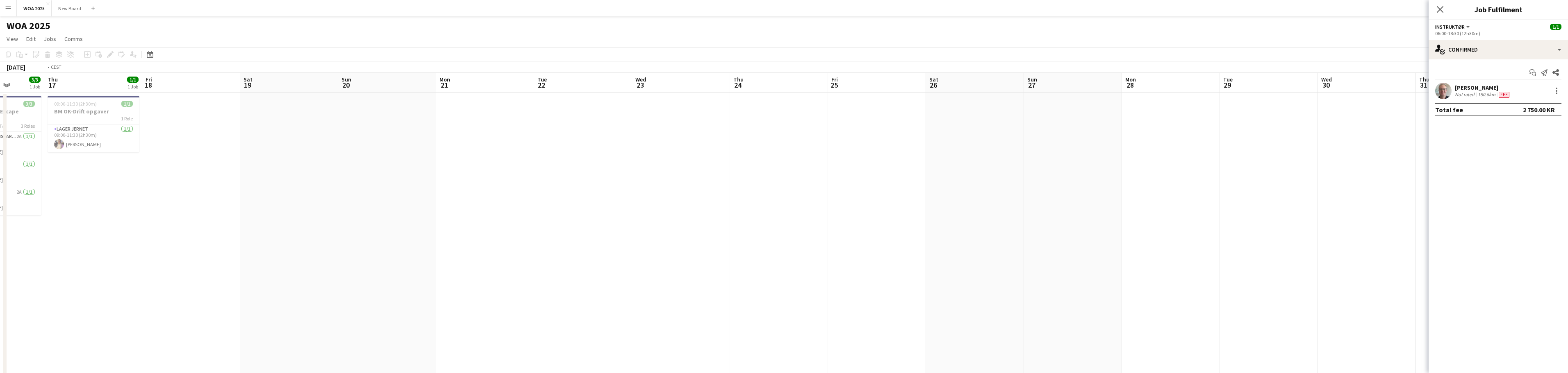
scroll to position [0, 249]
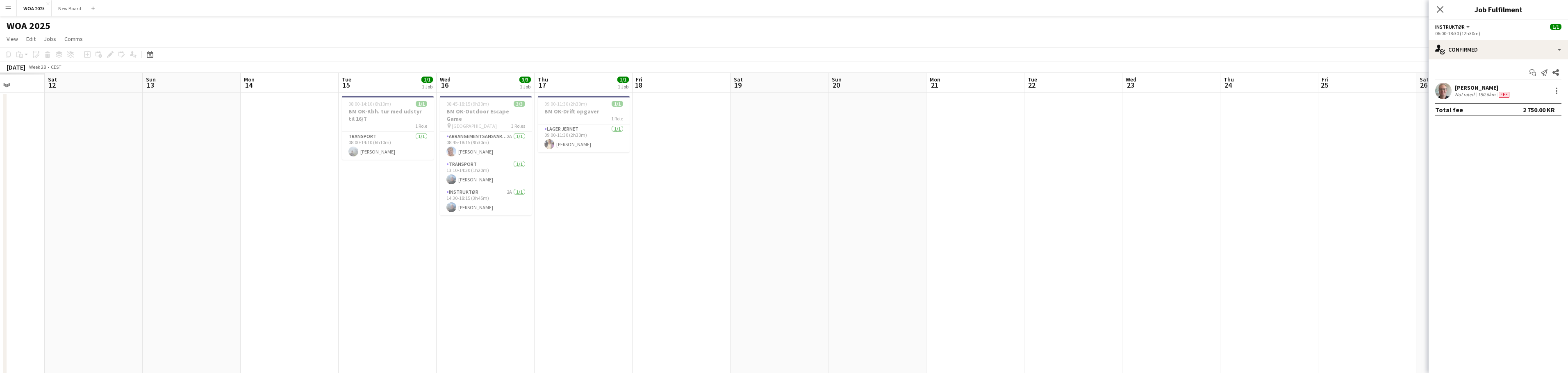
drag, startPoint x: 809, startPoint y: 140, endPoint x: 822, endPoint y: 139, distance: 13.0
click at [822, 139] on app-calendar-viewport "Wed 9 Thu 10 Fri 11 Sat 12 Sun 13 Mon 14 Tue 15 1/1 1 Job Wed 16 3/3 1 Job Thu …" at bounding box center [784, 355] width 1568 height 565
click at [489, 114] on h3 "BM OK-Outdoor Escape Game" at bounding box center [486, 115] width 92 height 15
